Goal: Answer question/provide support: Answer question/provide support

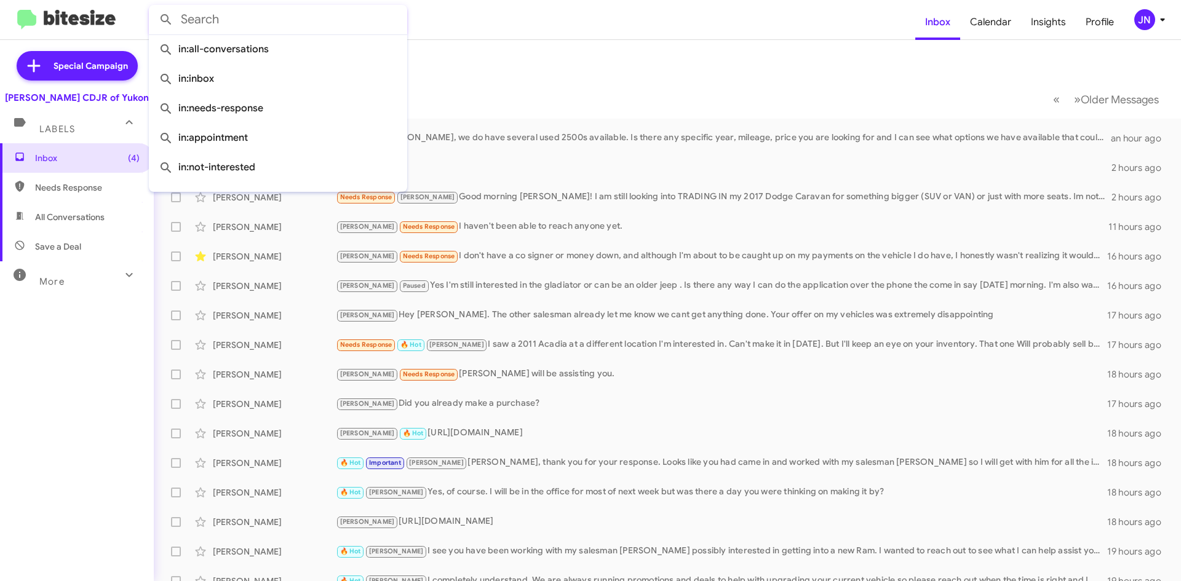
click at [216, 20] on input "text" at bounding box center [278, 20] width 258 height 30
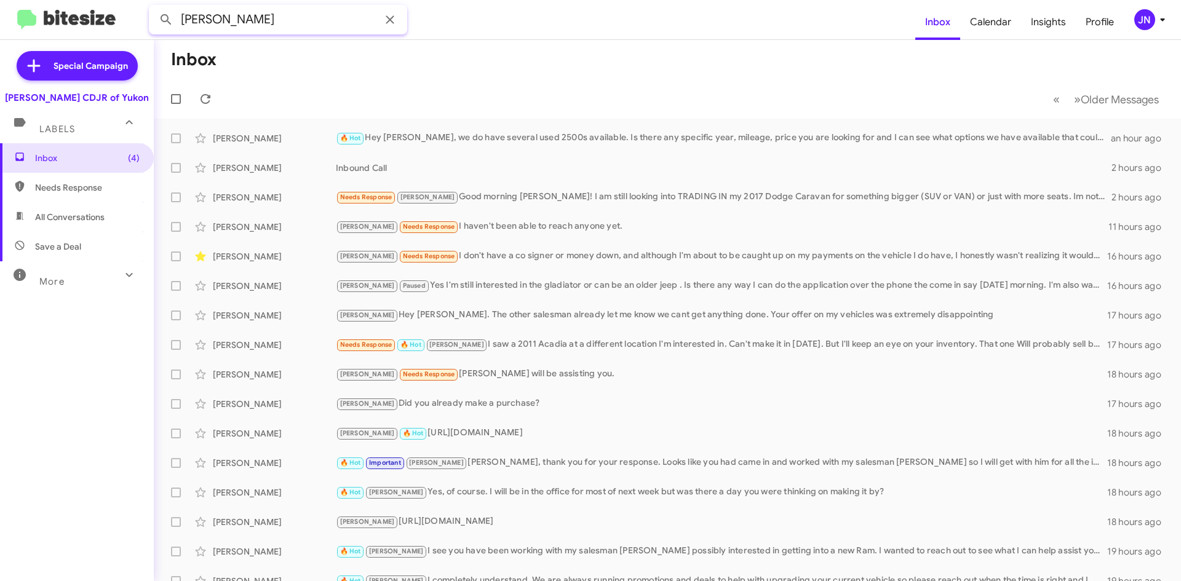
type input "[PERSON_NAME]"
click at [154, 7] on button at bounding box center [166, 19] width 25 height 25
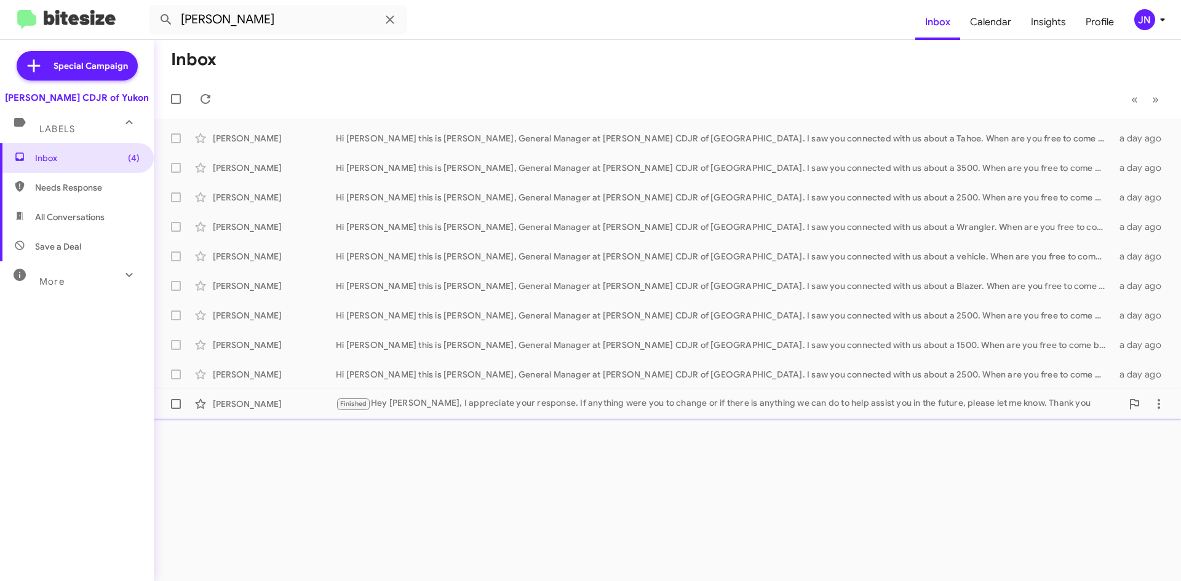
click at [437, 403] on div "Finished Hey [PERSON_NAME], I appreciate your response. If anything were you to…" at bounding box center [729, 404] width 786 height 14
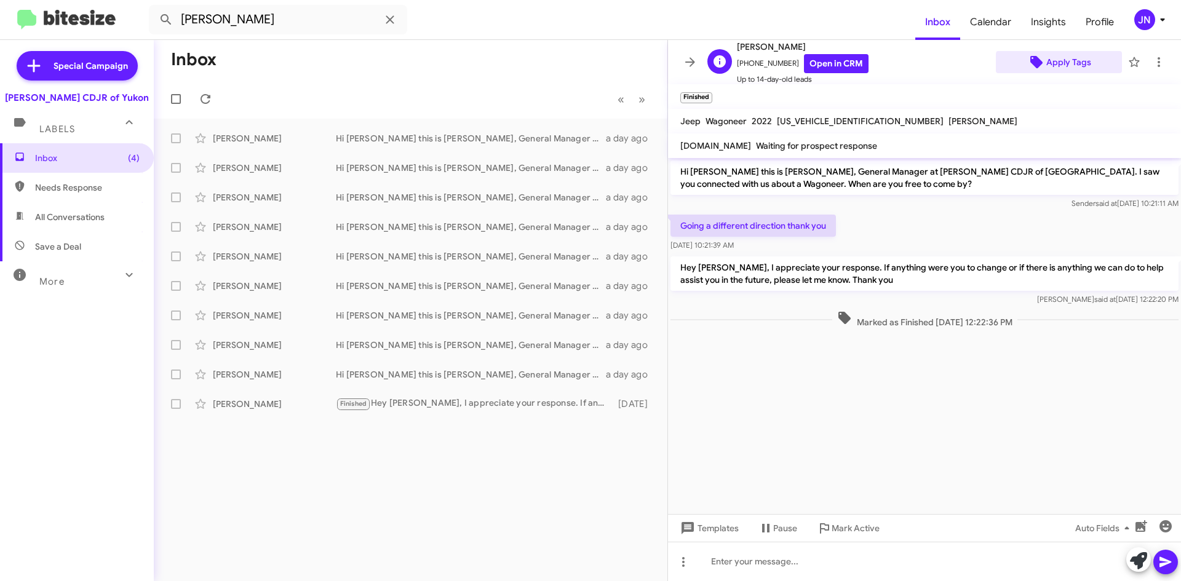
click at [1060, 63] on span "Apply Tags" at bounding box center [1068, 62] width 45 height 22
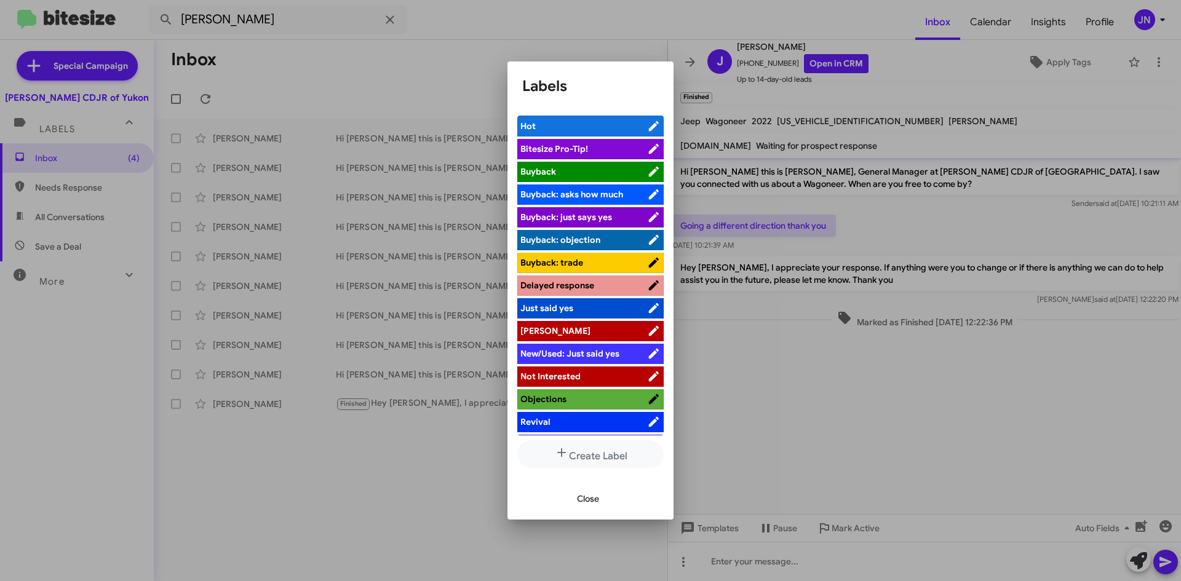
click at [591, 330] on span "[PERSON_NAME]" at bounding box center [583, 331] width 127 height 12
click at [590, 503] on span "Close" at bounding box center [588, 499] width 22 height 22
